Goal: Ask a question: Seek information or help from site administrators or community

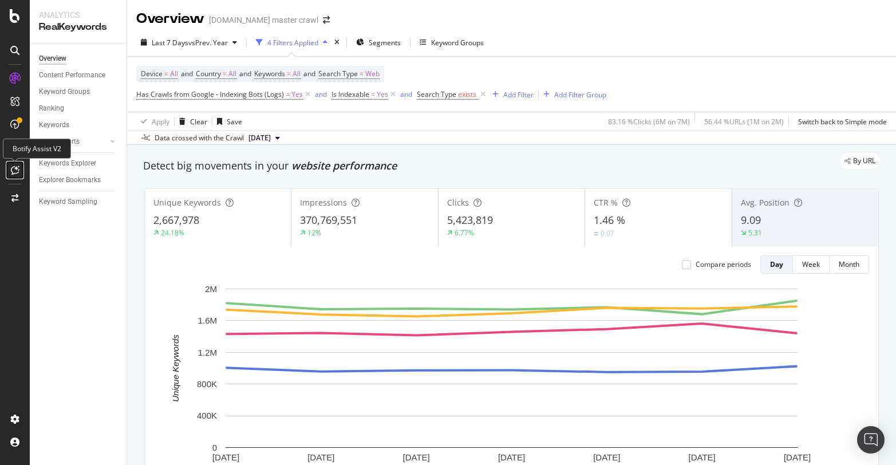
click at [10, 164] on div at bounding box center [15, 170] width 18 height 18
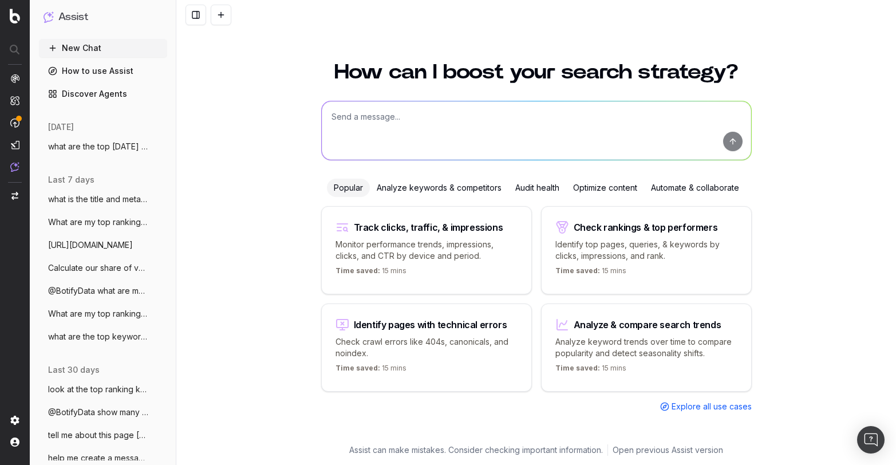
click at [398, 127] on textarea at bounding box center [537, 130] width 430 height 58
paste textarea "[URL][DOMAIN_NAME]"
type textarea "[URL][DOMAIN_NAME]"
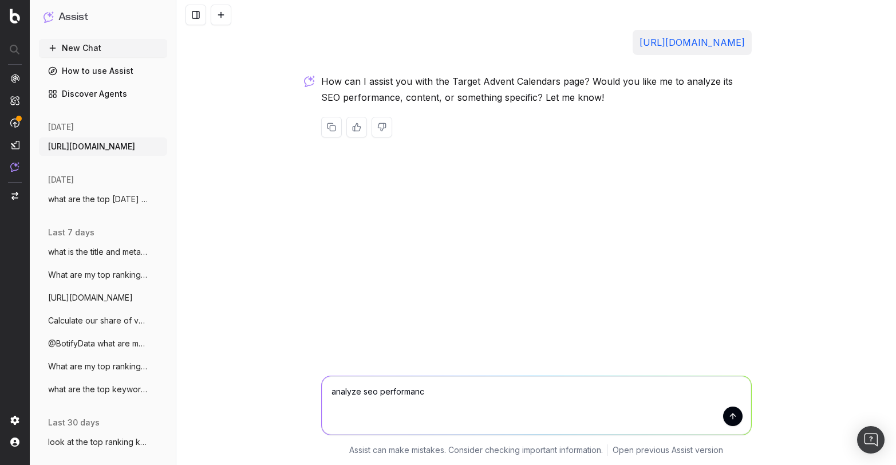
type textarea "analyze seo performance"
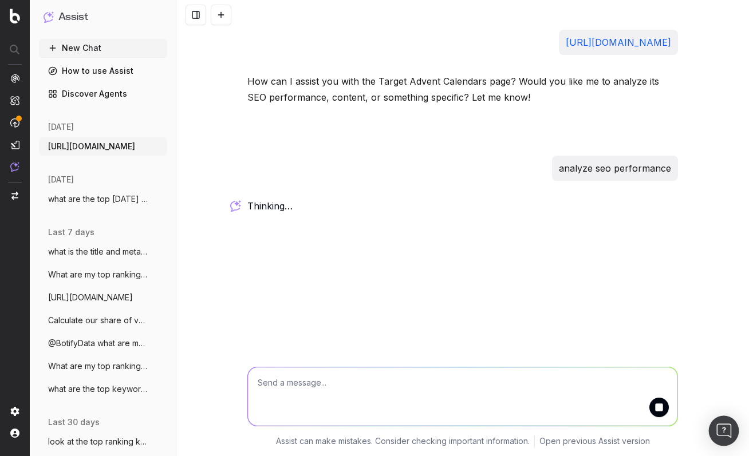
click at [728, 435] on img "Open Intercom Messenger" at bounding box center [723, 431] width 15 height 15
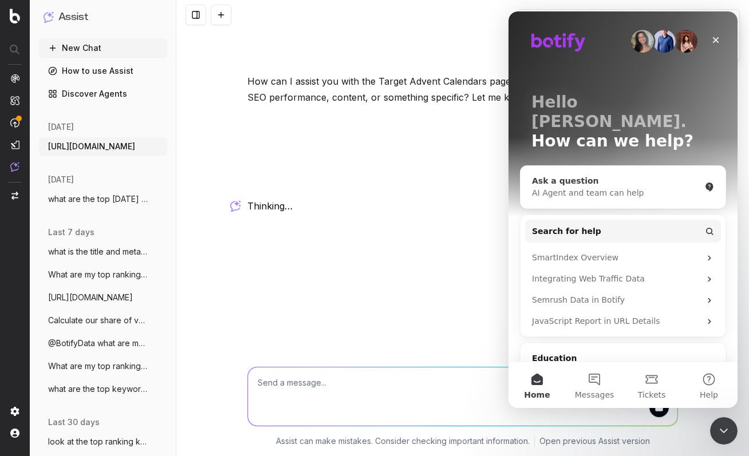
click at [624, 175] on div "Ask a question" at bounding box center [616, 181] width 168 height 12
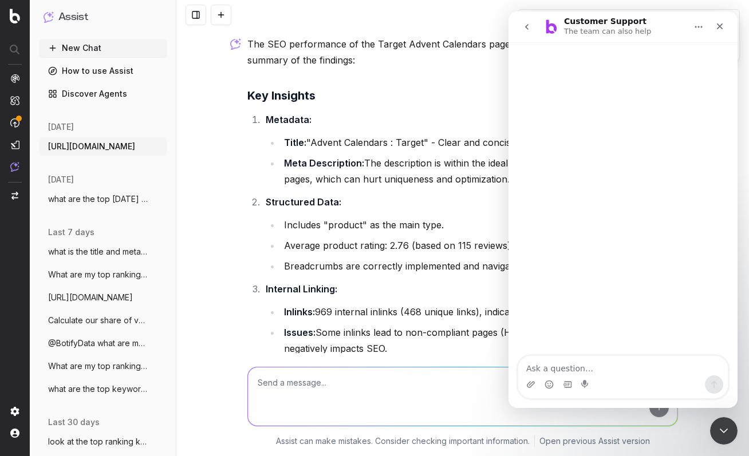
scroll to position [127, 0]
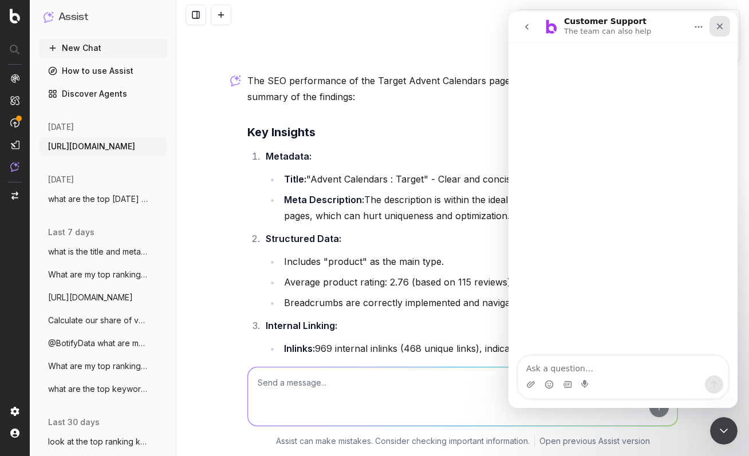
click at [718, 26] on icon "Close" at bounding box center [719, 26] width 9 height 9
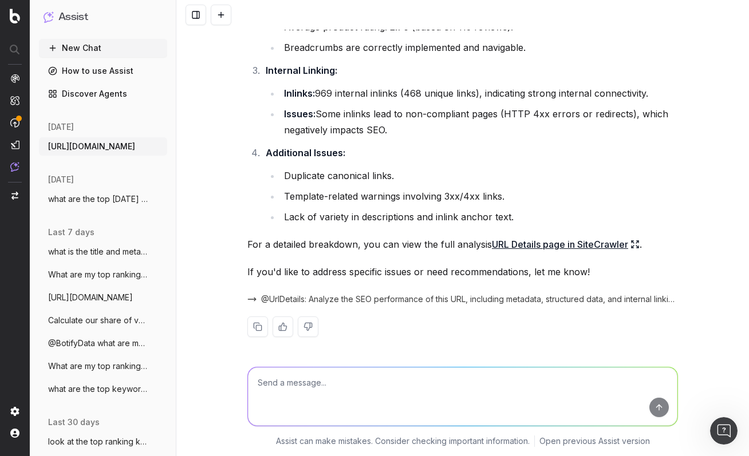
scroll to position [384, 0]
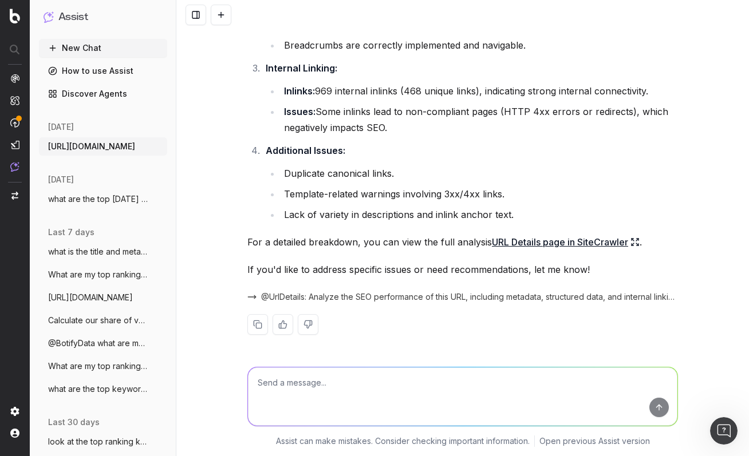
click at [523, 380] on textarea at bounding box center [463, 397] width 430 height 58
click at [562, 246] on link "URL Details page in SiteCrawler" at bounding box center [566, 242] width 148 height 16
click at [336, 375] on textarea at bounding box center [463, 397] width 430 height 58
click at [352, 300] on span "@UrlDetails: Analyze the SEO performance of this URL, including metadata, struc…" at bounding box center [469, 297] width 417 height 11
click at [408, 405] on textarea at bounding box center [463, 397] width 430 height 58
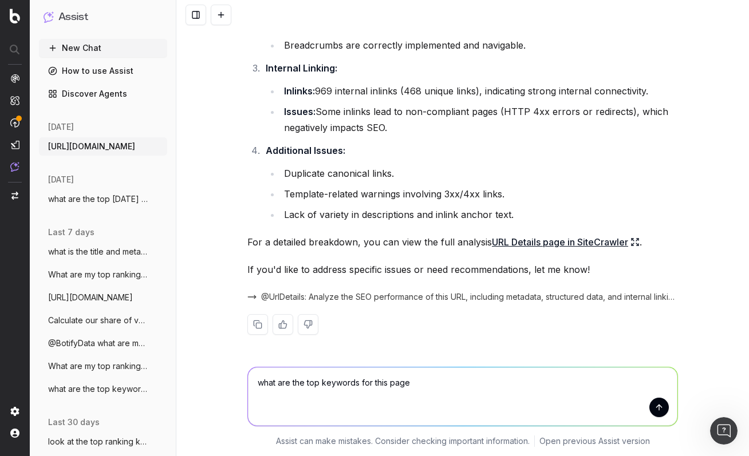
type textarea "what are the top keywords for this page?"
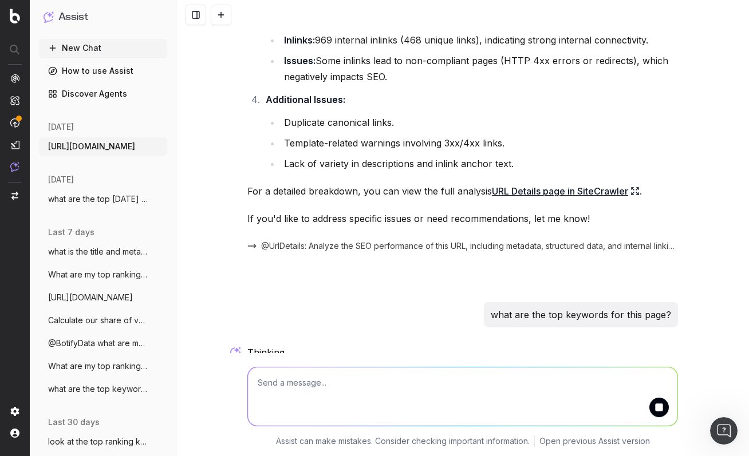
scroll to position [444, 0]
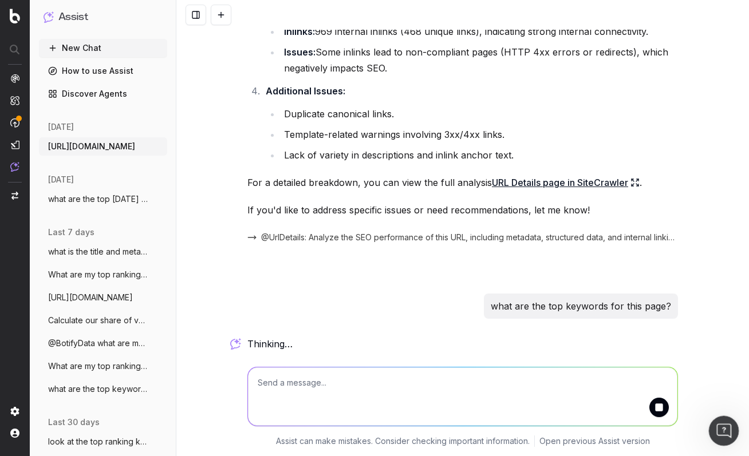
click at [721, 423] on icon "Open Intercom Messenger" at bounding box center [722, 429] width 19 height 19
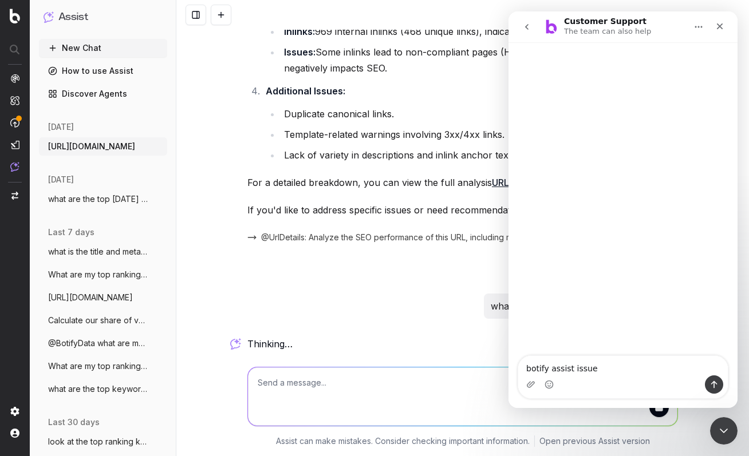
type textarea "botify assist issues"
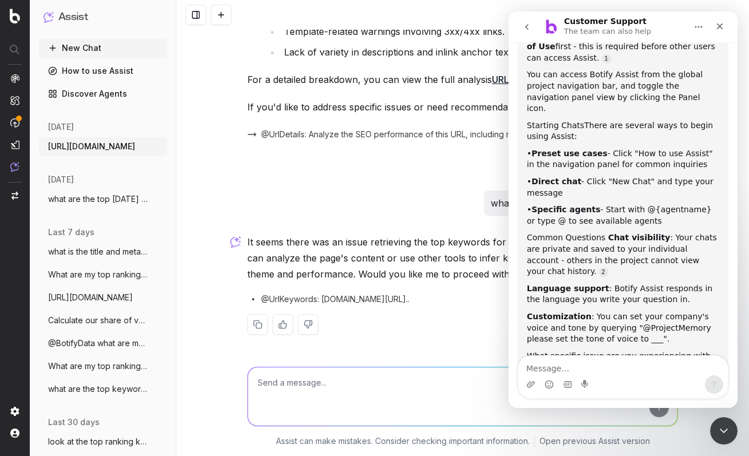
scroll to position [244, 0]
click at [562, 366] on textarea "Message…" at bounding box center [623, 365] width 210 height 19
click at [251, 241] on p "It seems there was an issue retrieving the top keywords for the page directly. …" at bounding box center [462, 258] width 431 height 48
click at [720, 33] on div "Close" at bounding box center [720, 26] width 21 height 21
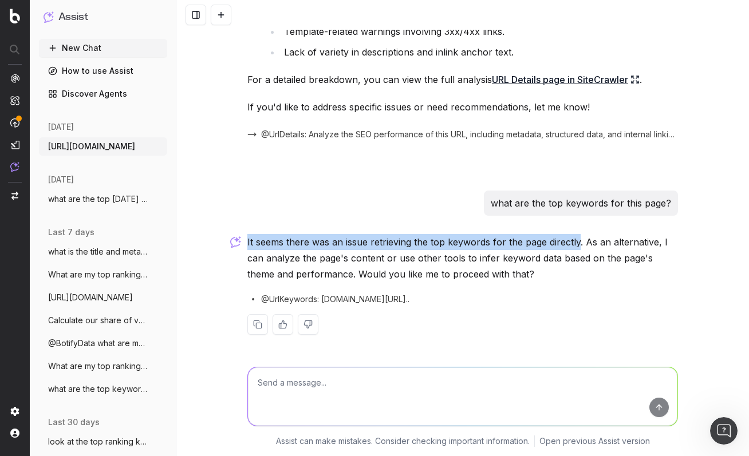
drag, startPoint x: 247, startPoint y: 242, endPoint x: 579, endPoint y: 239, distance: 332.2
copy p "It seems there was an issue retrieving the top keywords for the page directly"
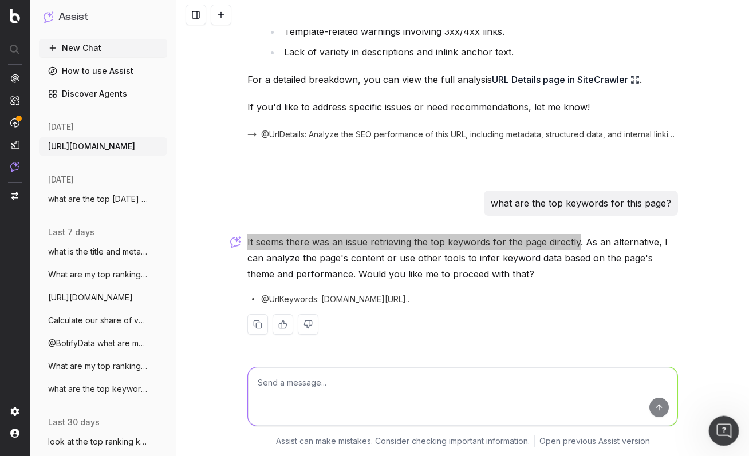
click at [719, 421] on icon "Open Intercom Messenger" at bounding box center [722, 429] width 19 height 19
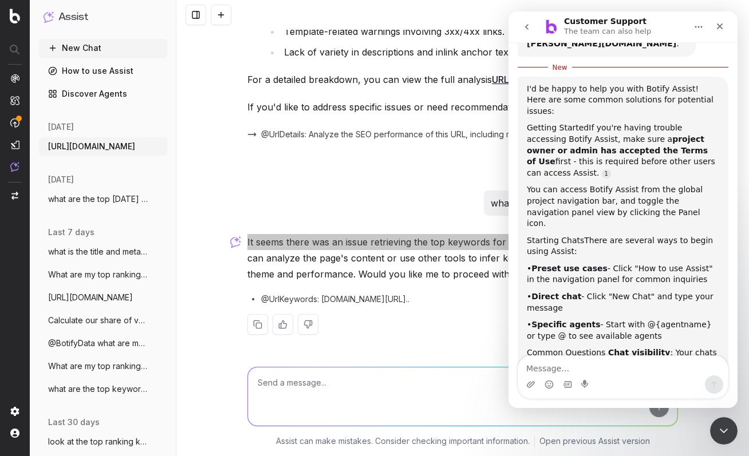
scroll to position [155, 0]
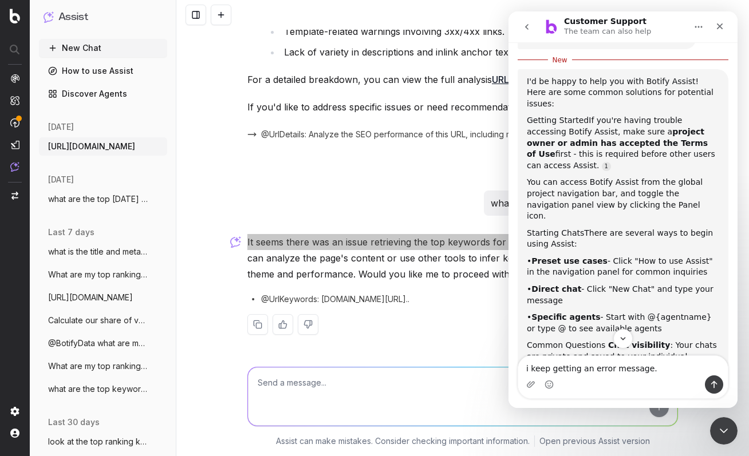
type textarea "i keep getting an error message. It seems there was an issue retrieving the top…"
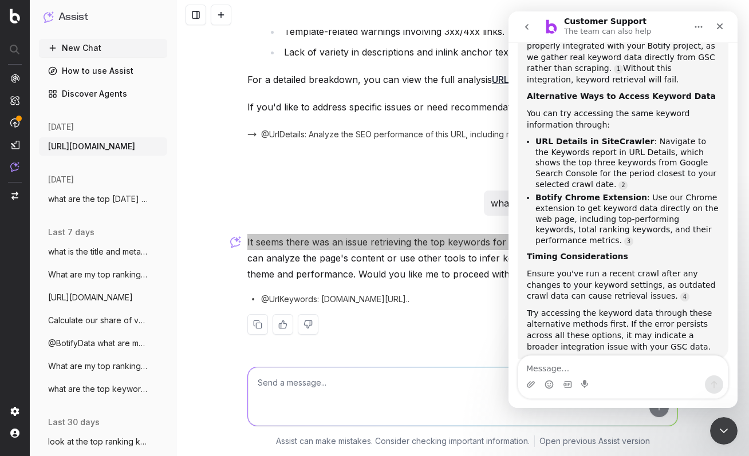
scroll to position [776, 0]
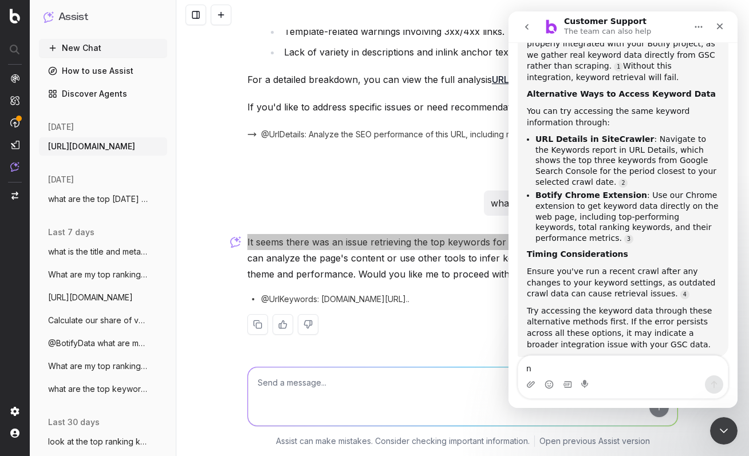
type textarea "no"
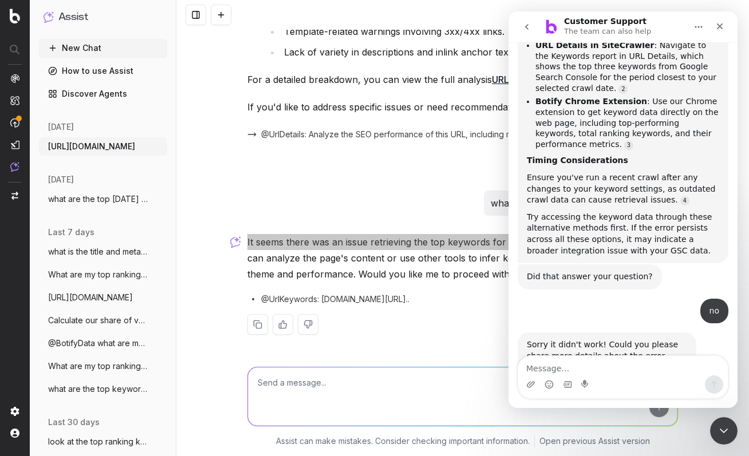
scroll to position [871, 0]
click at [549, 367] on textarea "Message…" at bounding box center [623, 365] width 210 height 19
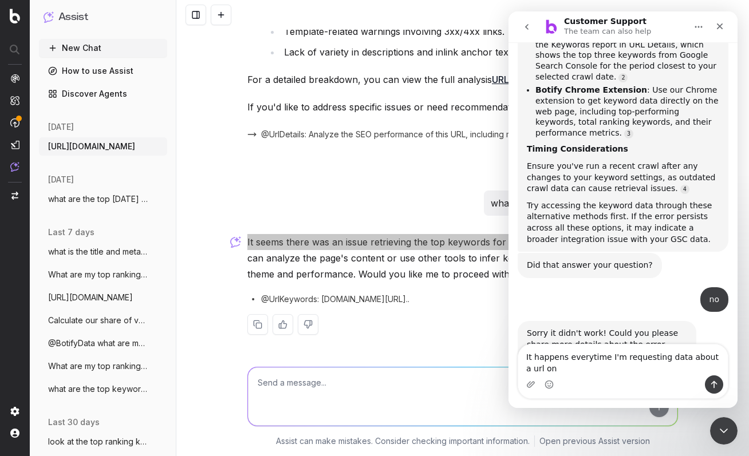
scroll to position [882, 0]
type textarea "It happens everytime I'm requesting data about a url on [DOMAIN_NAME]"
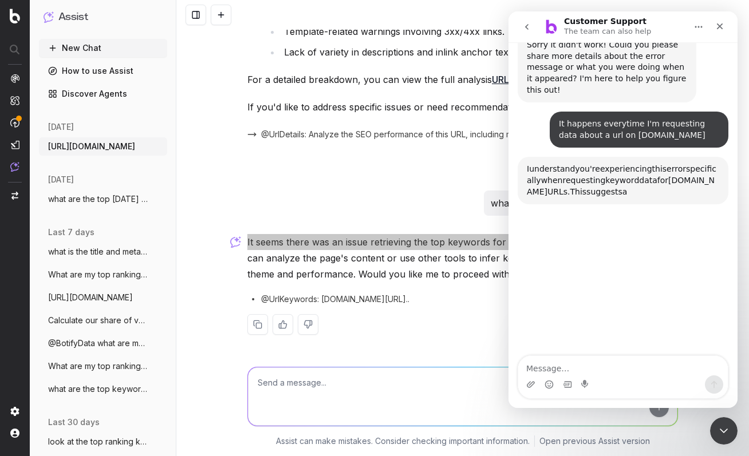
scroll to position [1172, 0]
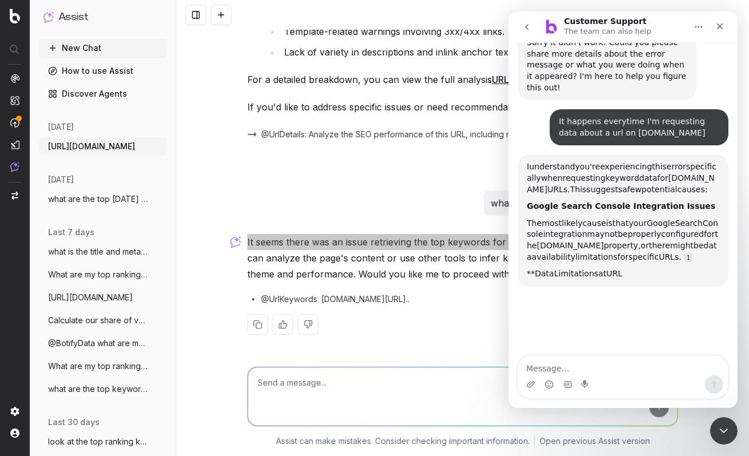
click at [691, 25] on button "Home" at bounding box center [699, 27] width 22 height 22
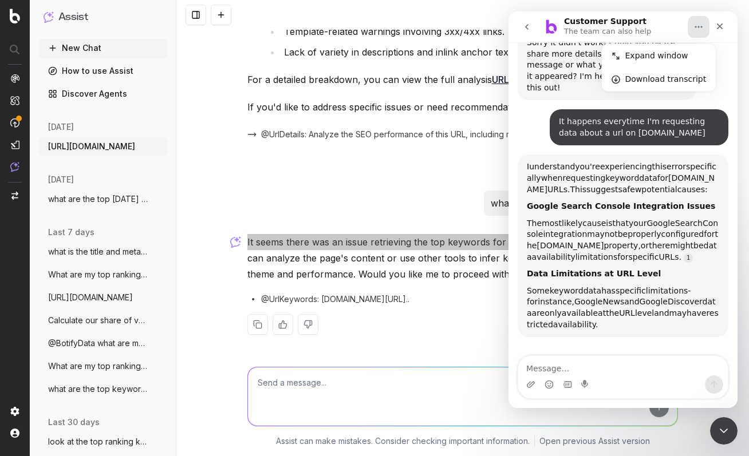
click at [691, 25] on button "Home" at bounding box center [699, 27] width 22 height 22
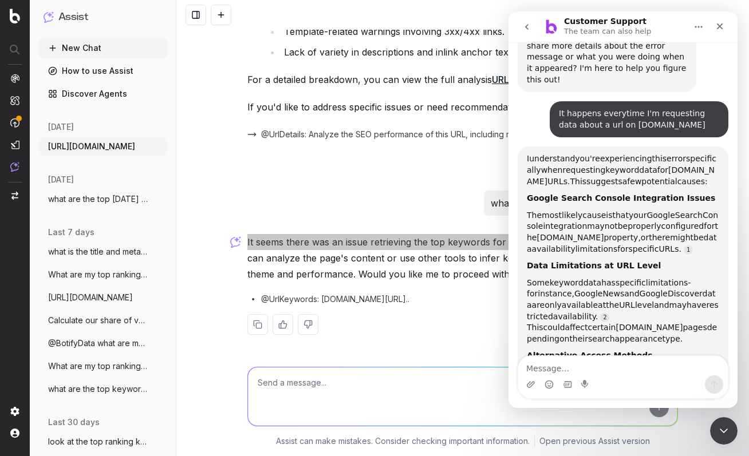
click at [628, 210] on div "The most likely cause is that your Google Search Console integration may not be…" at bounding box center [623, 232] width 192 height 45
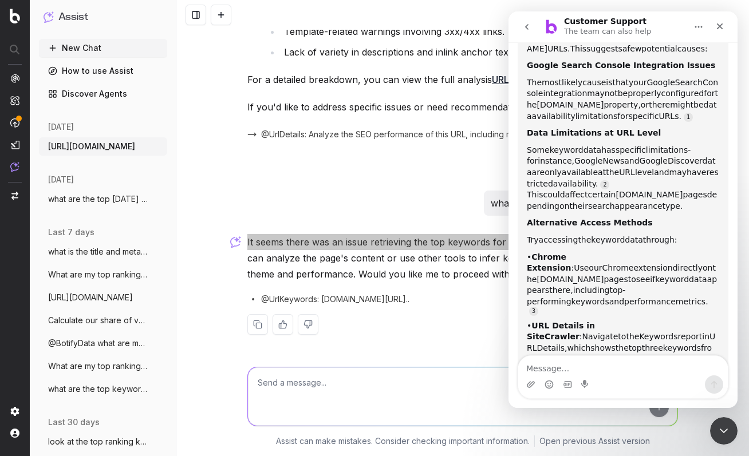
scroll to position [1316, 0]
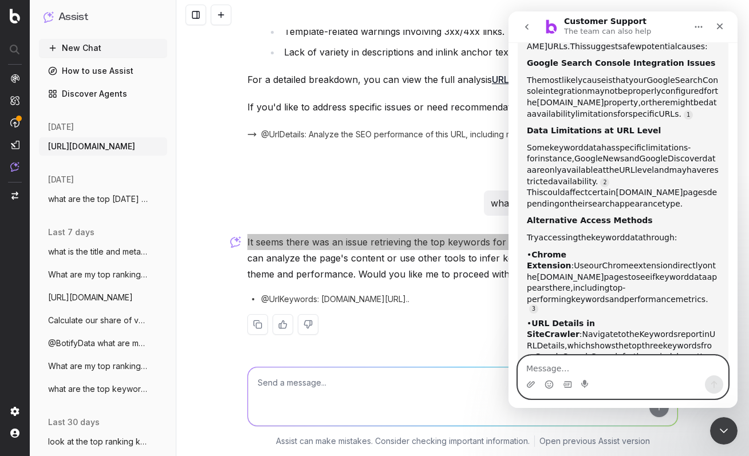
click at [575, 369] on textarea "Message…" at bounding box center [623, 365] width 210 height 19
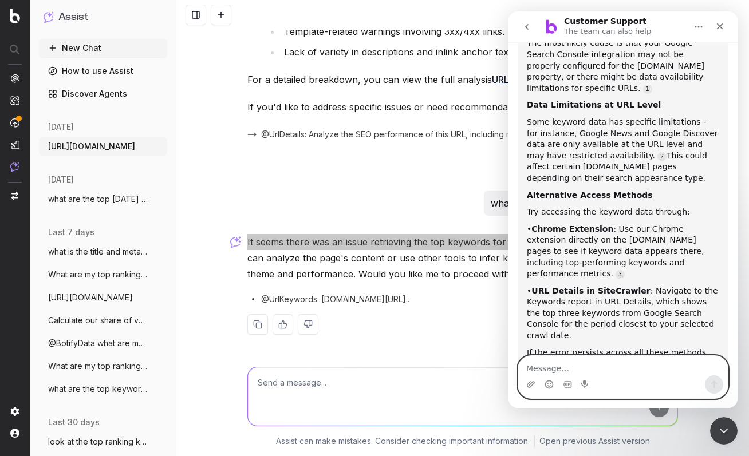
scroll to position [1365, 0]
type textarea "no"
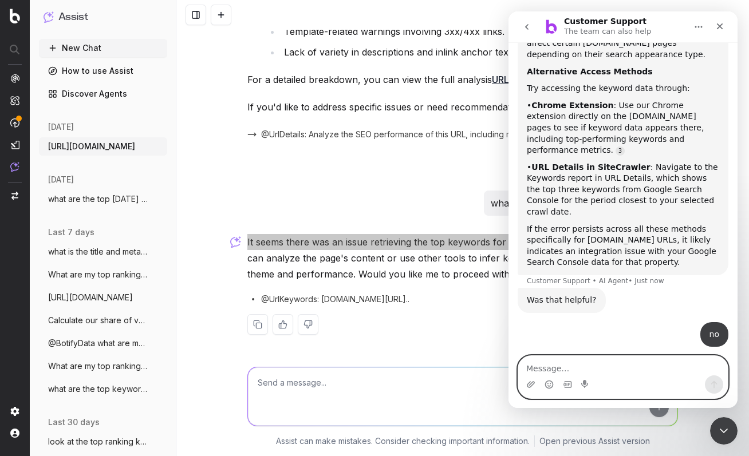
scroll to position [1489, 0]
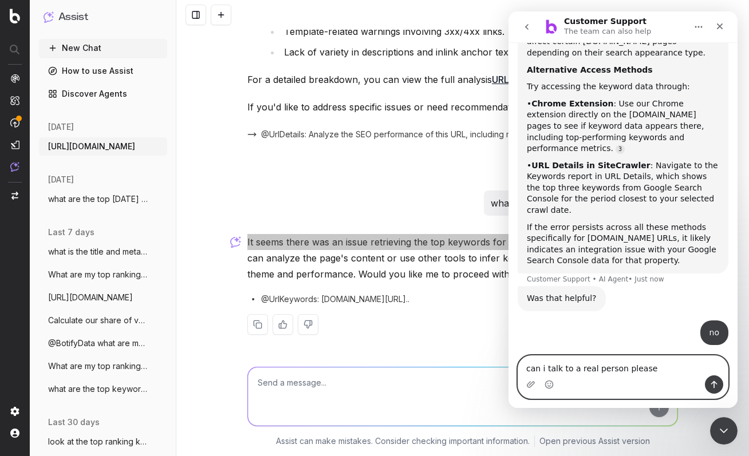
type textarea "can i talk to a real person please"
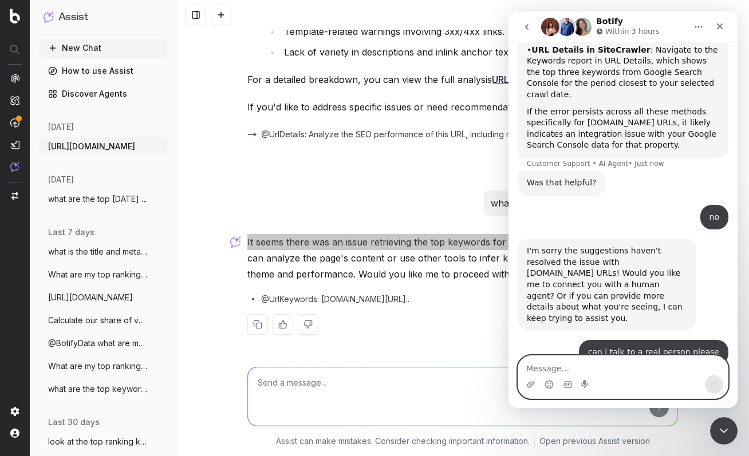
scroll to position [1612, 0]
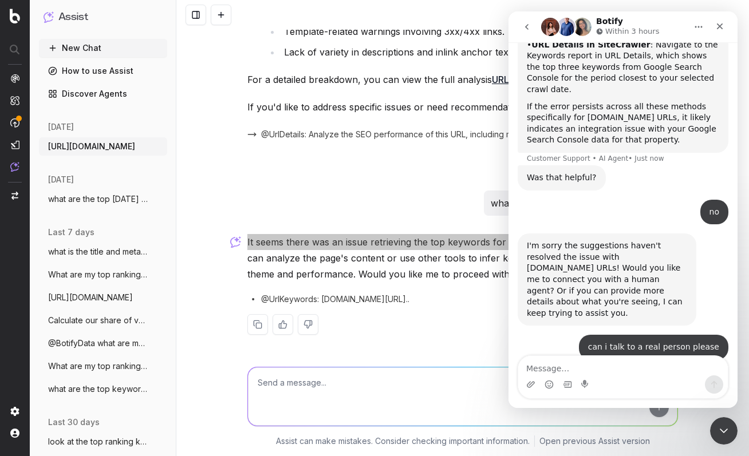
click at [583, 452] on img "Intercom messenger" at bounding box center [584, 456] width 9 height 9
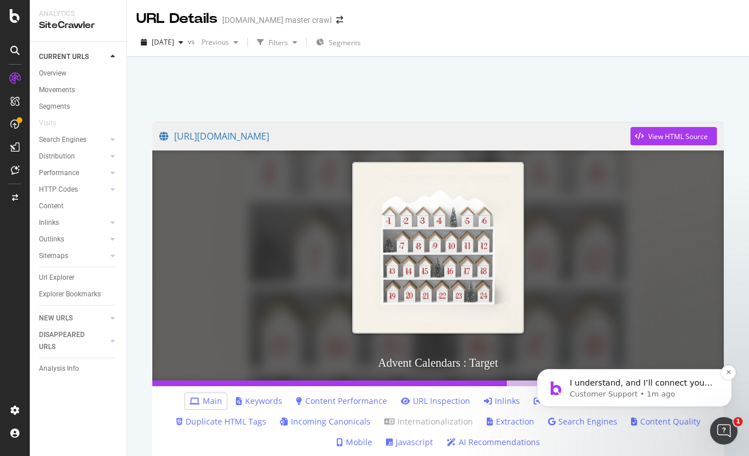
click at [639, 381] on span "I understand, and I’ll connect you with one of our human agents who can assist …" at bounding box center [641, 395] width 143 height 32
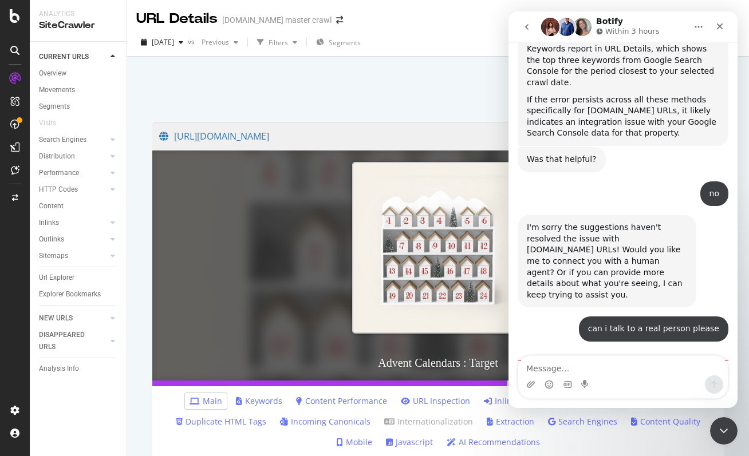
scroll to position [1619, 0]
click at [627, 362] on textarea "Message…" at bounding box center [623, 365] width 210 height 19
click at [622, 372] on textarea "Message…" at bounding box center [623, 365] width 210 height 19
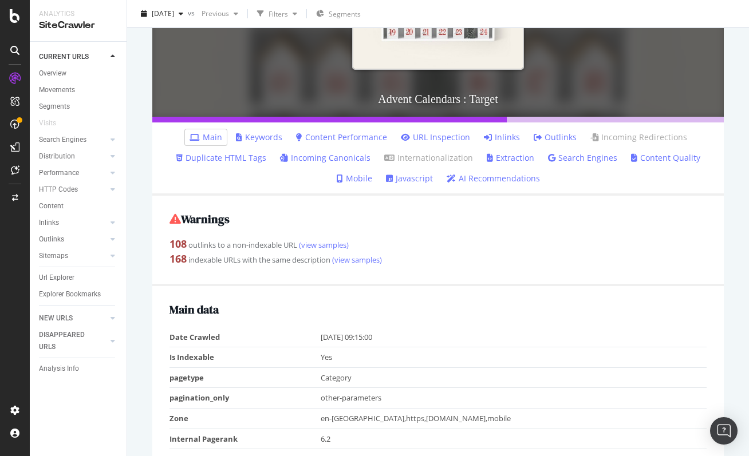
scroll to position [278, 0]
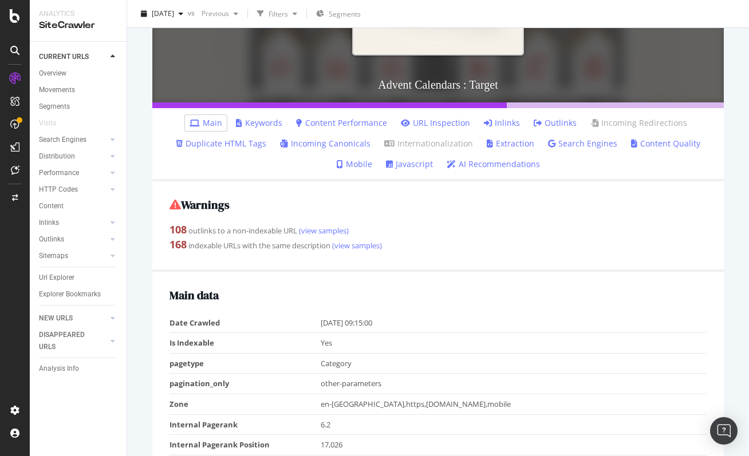
click at [265, 117] on link "Keywords" at bounding box center [259, 122] width 46 height 11
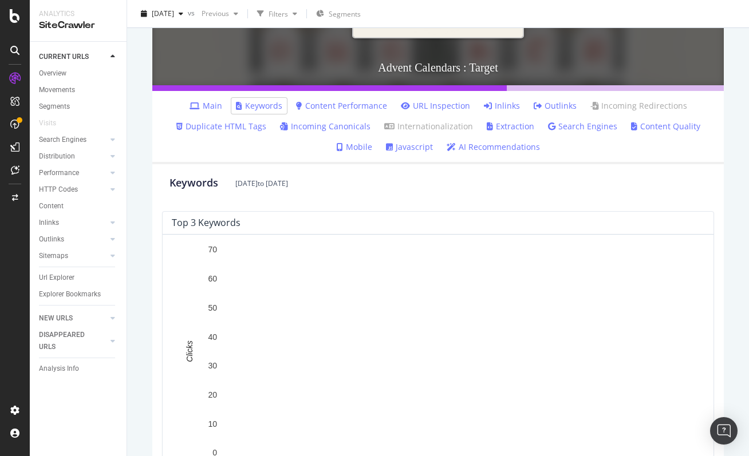
scroll to position [254, 0]
